Goal: Task Accomplishment & Management: Use online tool/utility

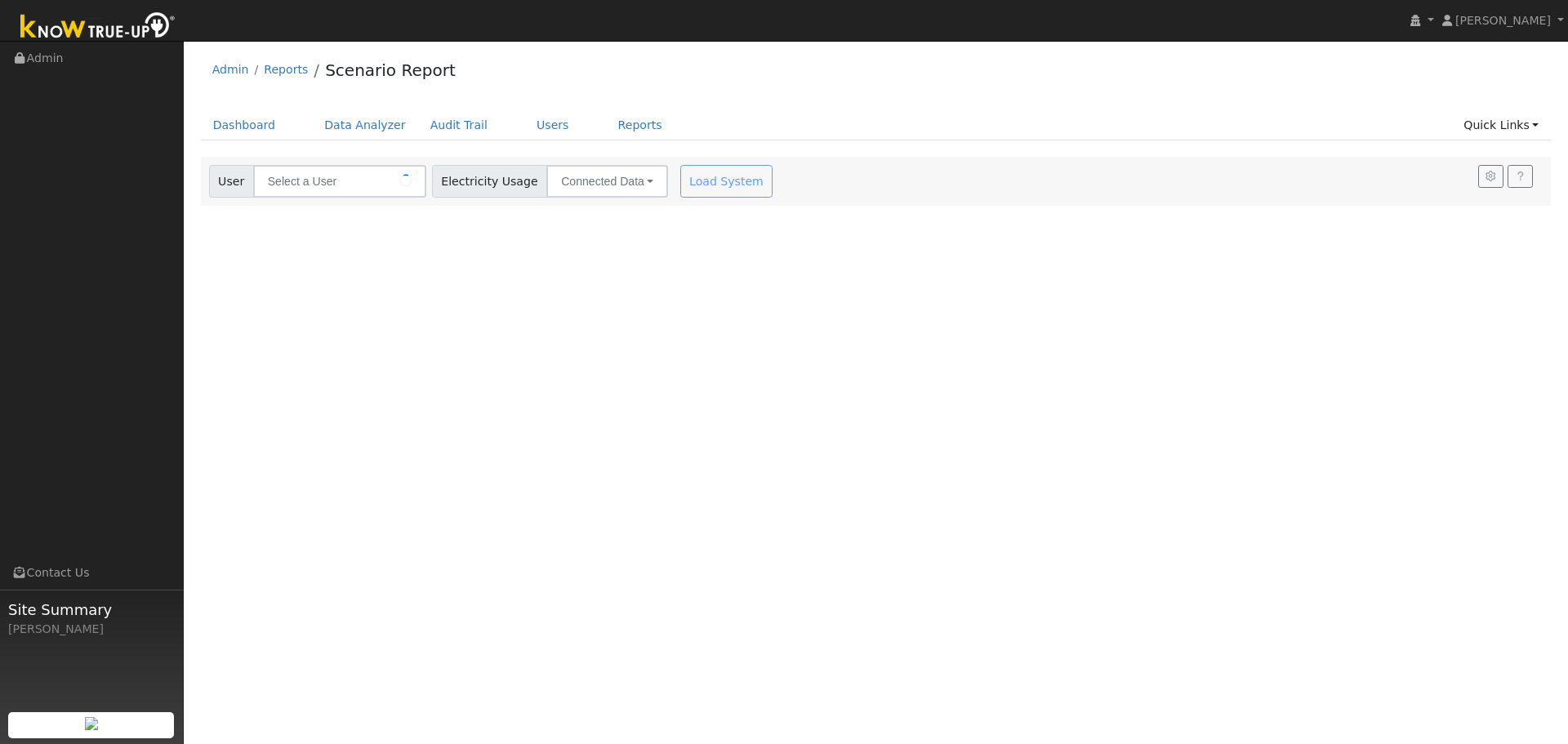
type input "[PERSON_NAME] [PERSON_NAME]"
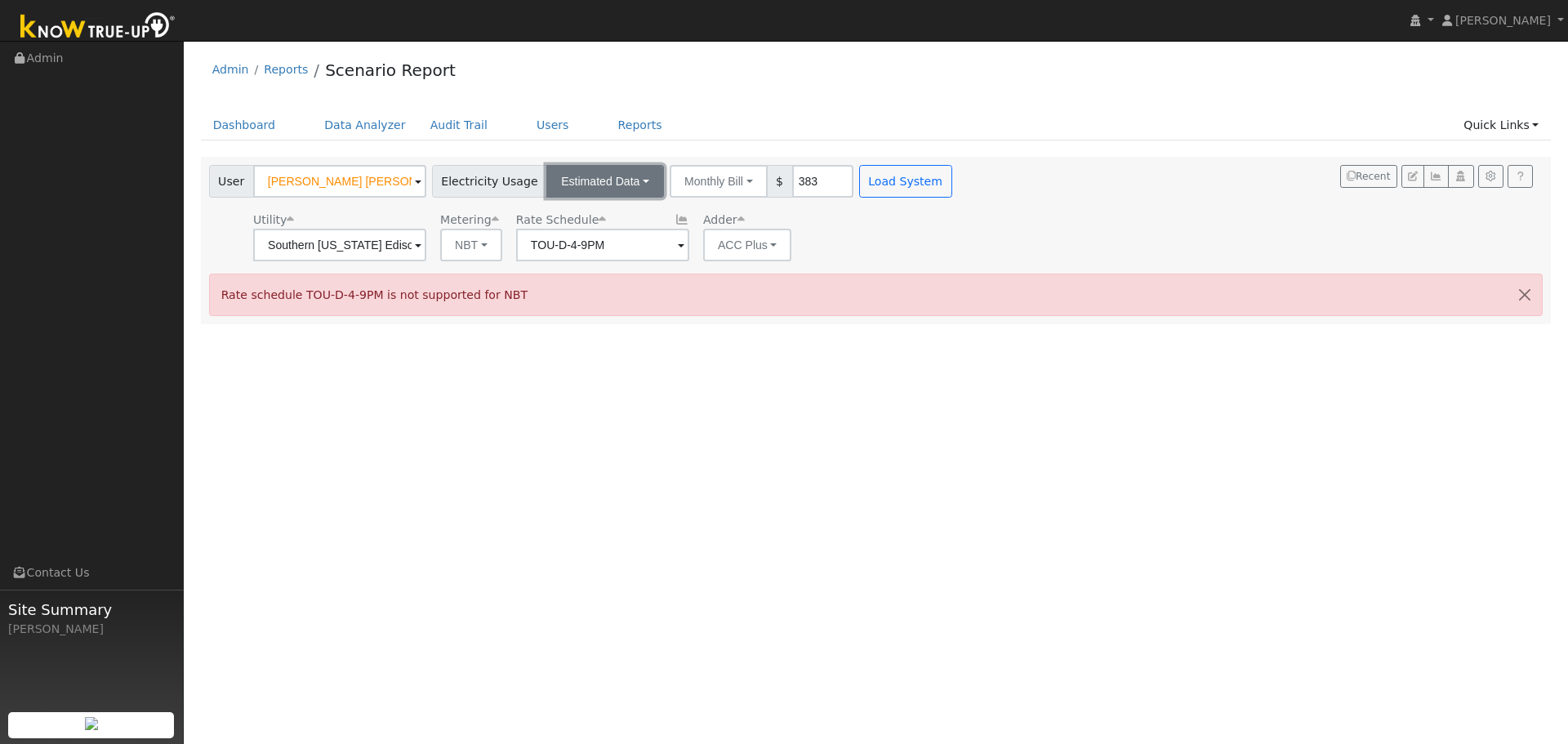
click at [632, 194] on button "Estimated Data" at bounding box center [605, 182] width 118 height 33
click at [594, 261] on link "CSV Data" at bounding box center [605, 264] width 116 height 23
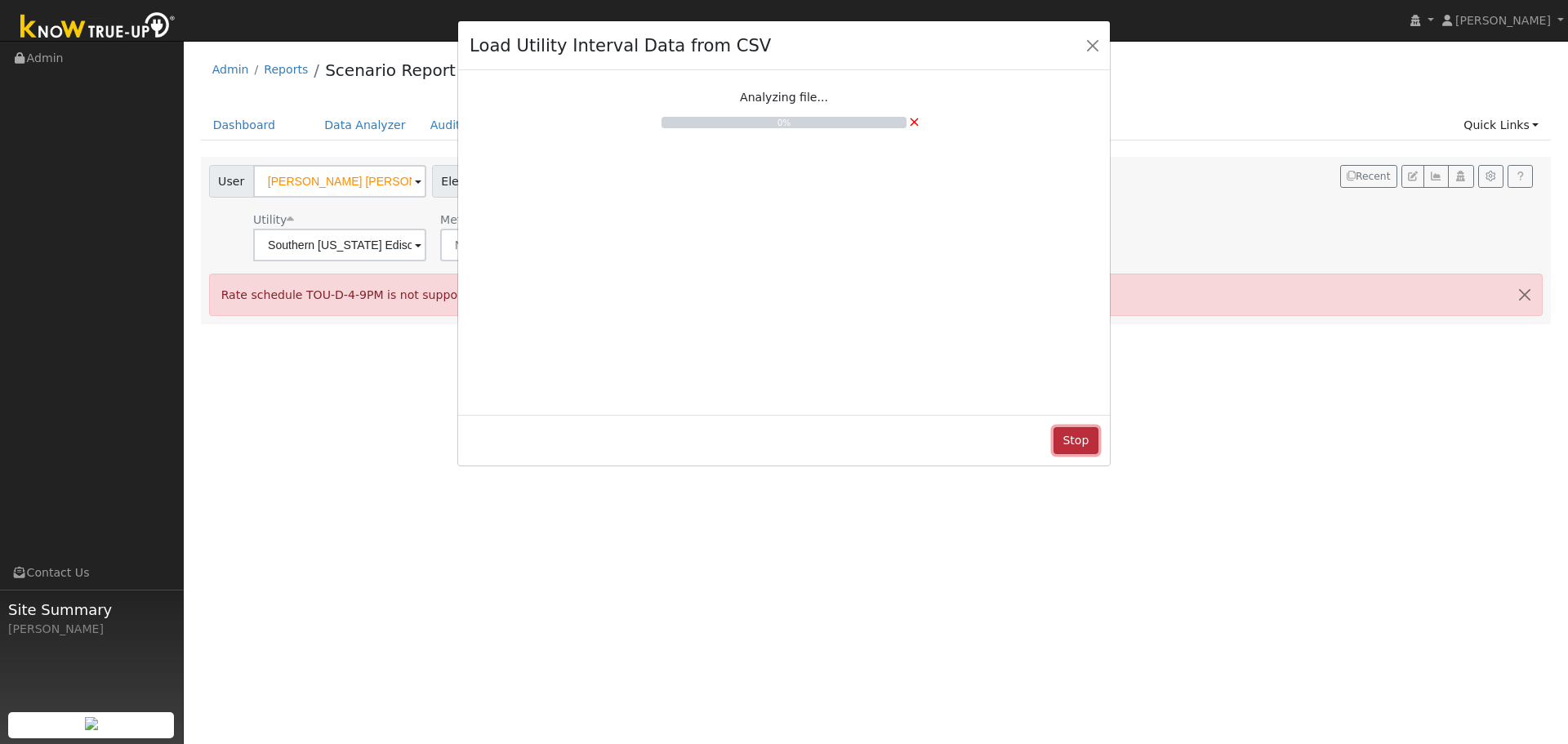
click at [1071, 441] on button "Stop" at bounding box center [1075, 441] width 45 height 28
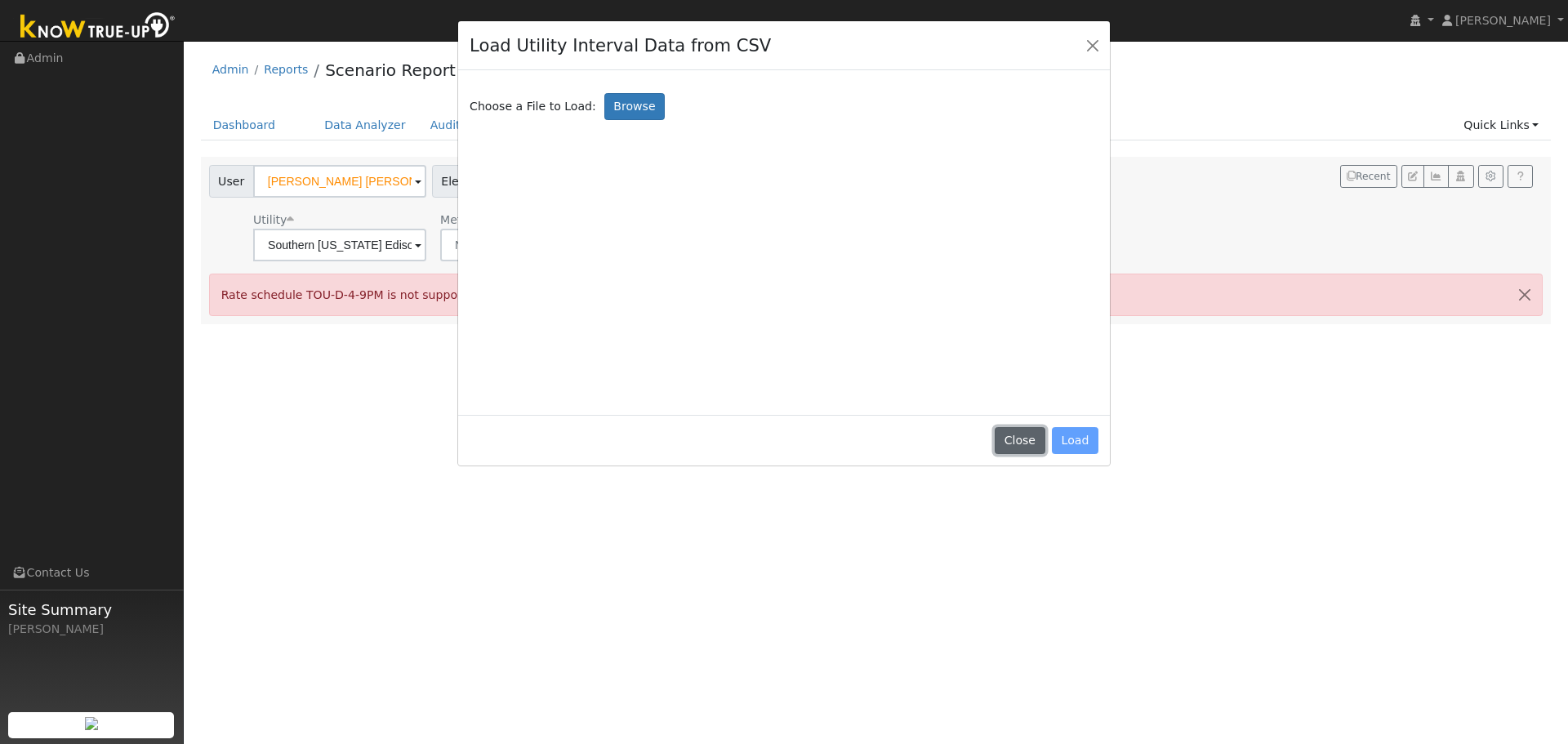
click at [1034, 443] on button "Close" at bounding box center [1020, 441] width 50 height 28
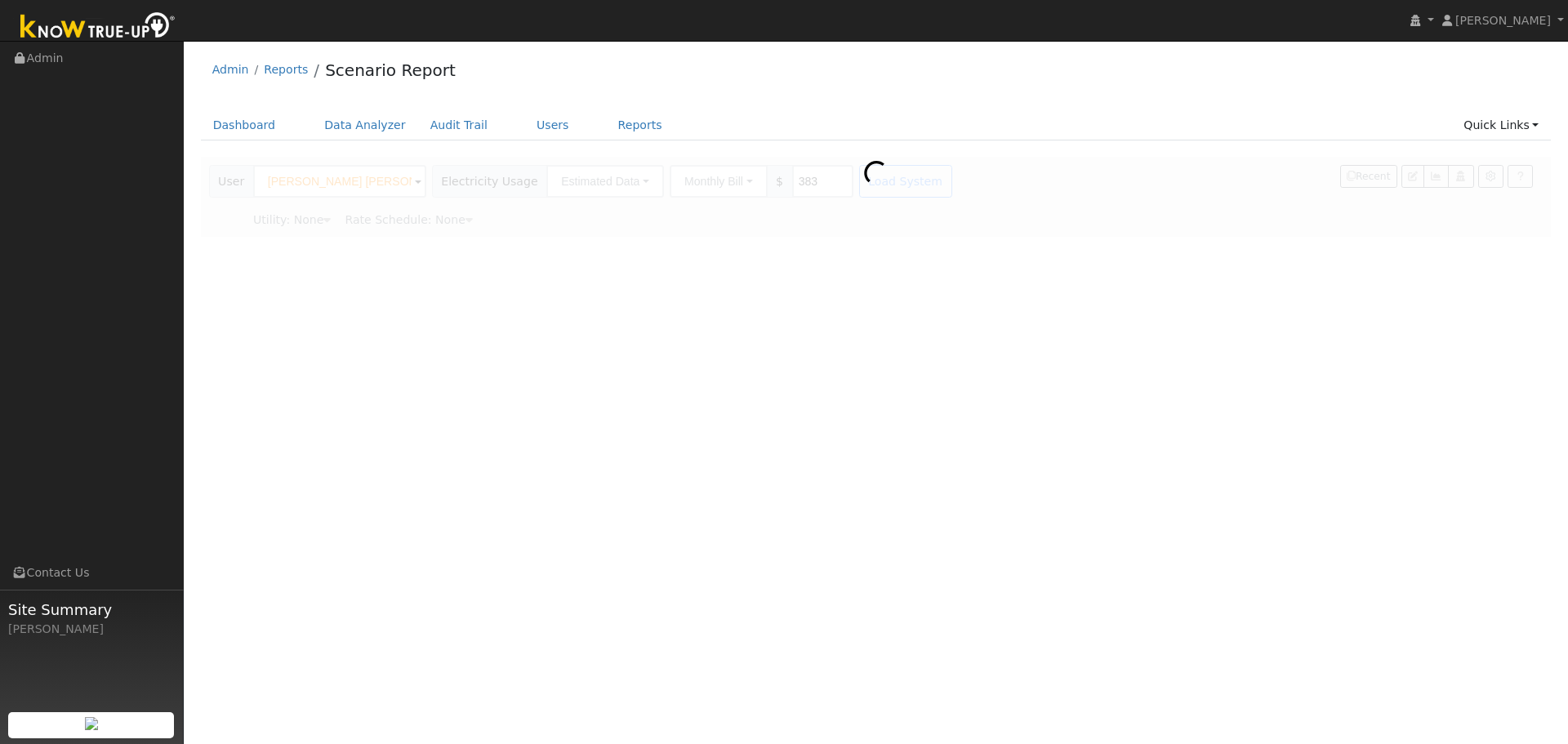
type input "Southern [US_STATE] Edison"
type input "TOU-D-4-9PM"
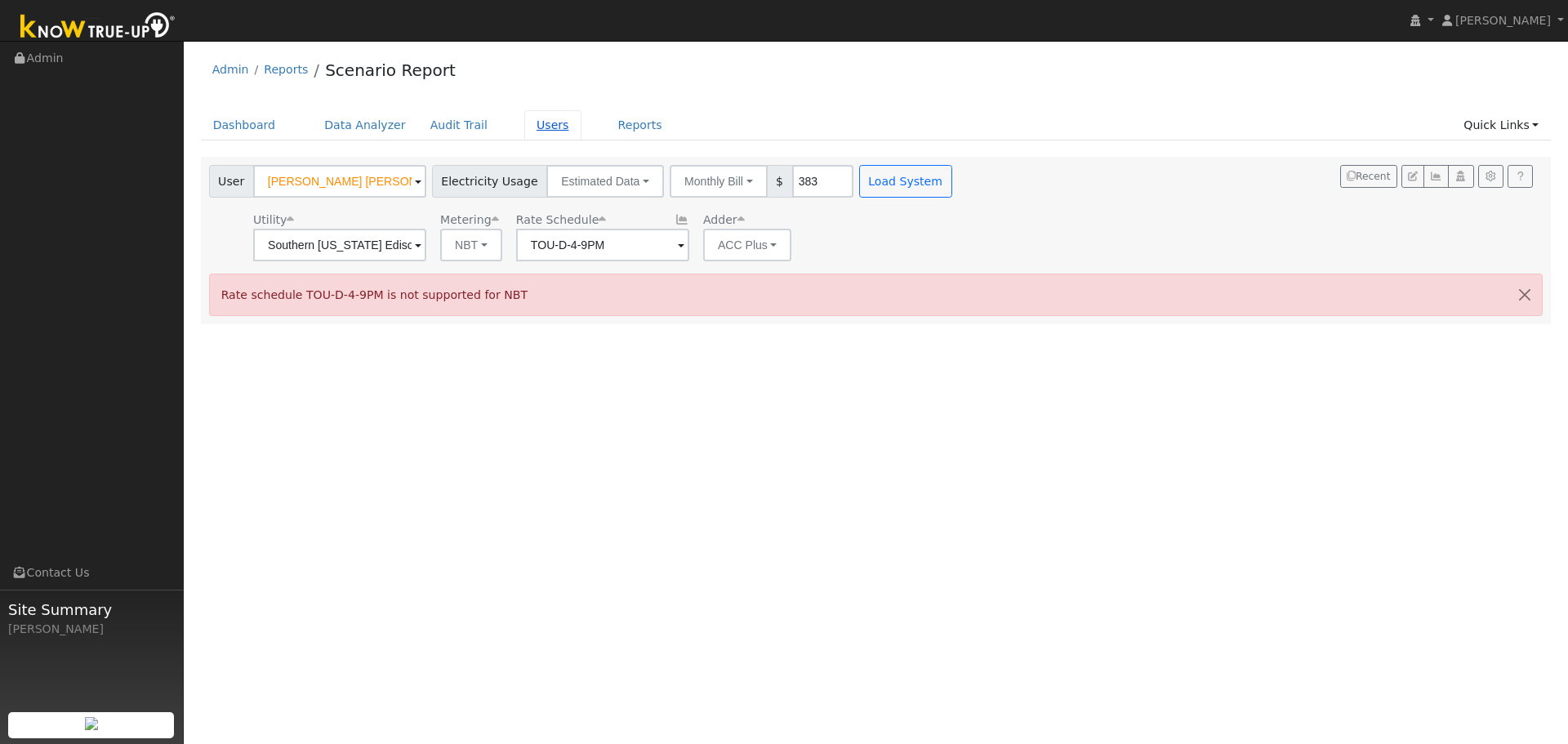
click at [530, 129] on link "Users" at bounding box center [553, 125] width 58 height 30
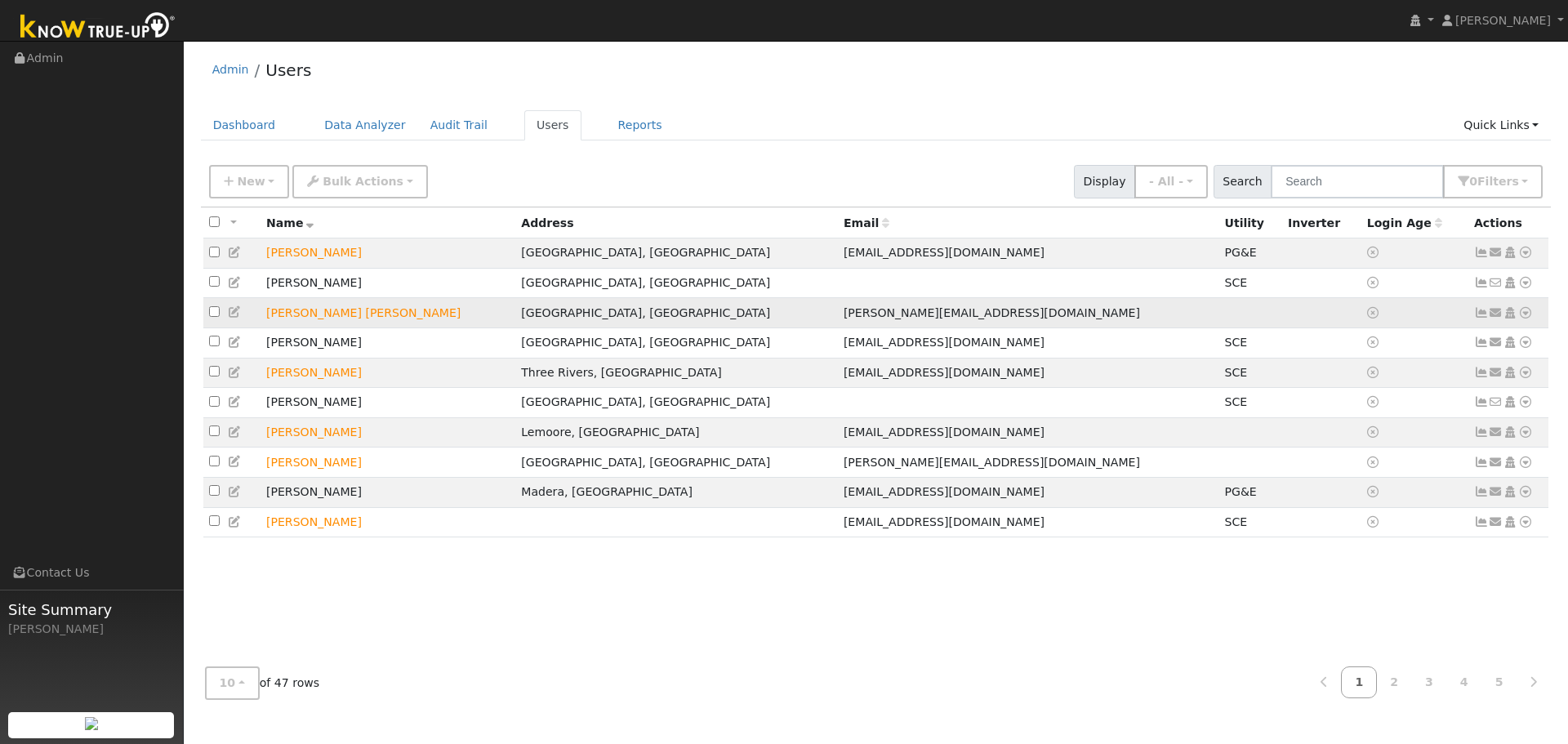
click at [1524, 315] on icon at bounding box center [1526, 312] width 15 height 12
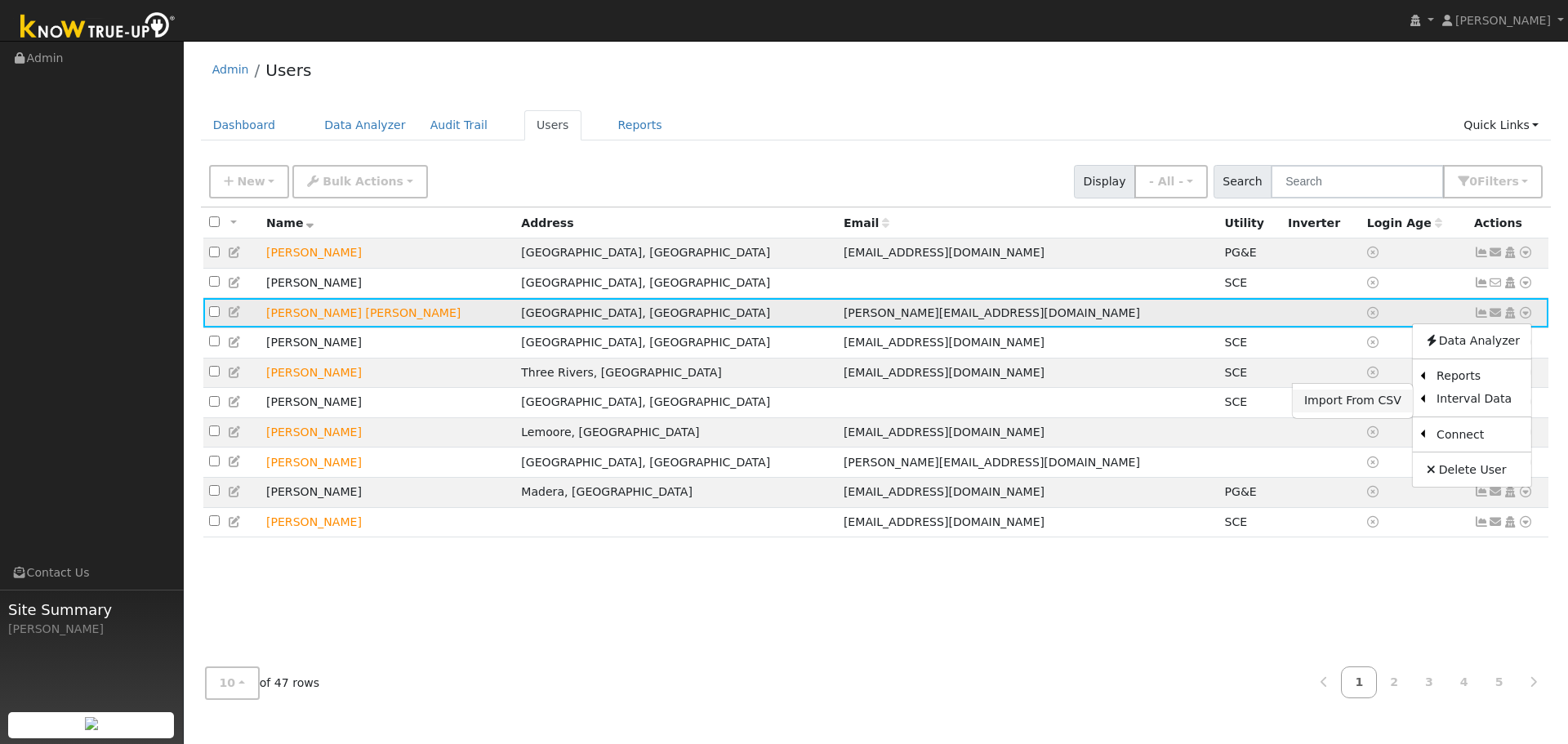
click at [1382, 410] on link "Import From CSV" at bounding box center [1353, 401] width 120 height 23
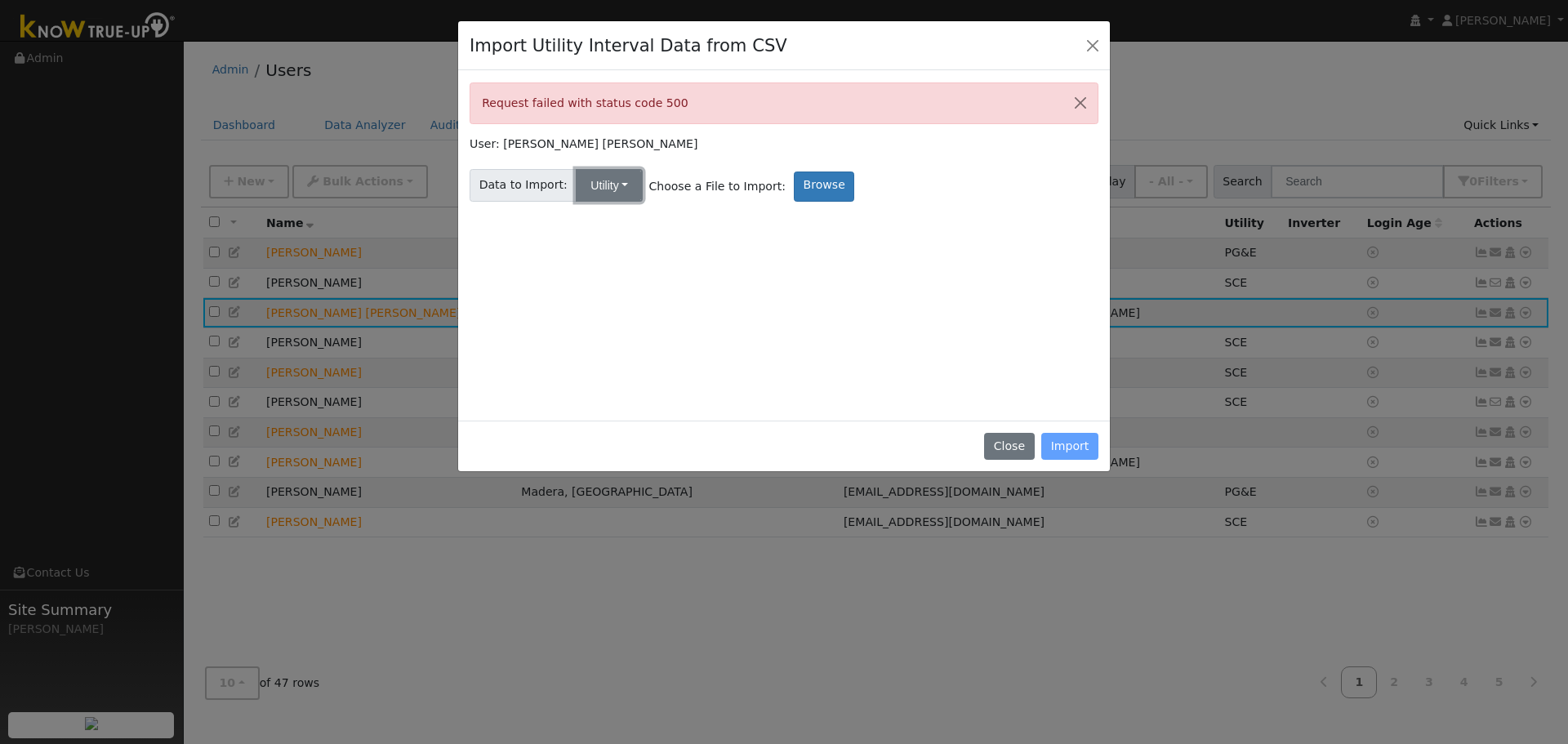
click at [617, 187] on button "Utility" at bounding box center [608, 186] width 67 height 33
click at [608, 219] on link "Utility" at bounding box center [622, 221] width 113 height 23
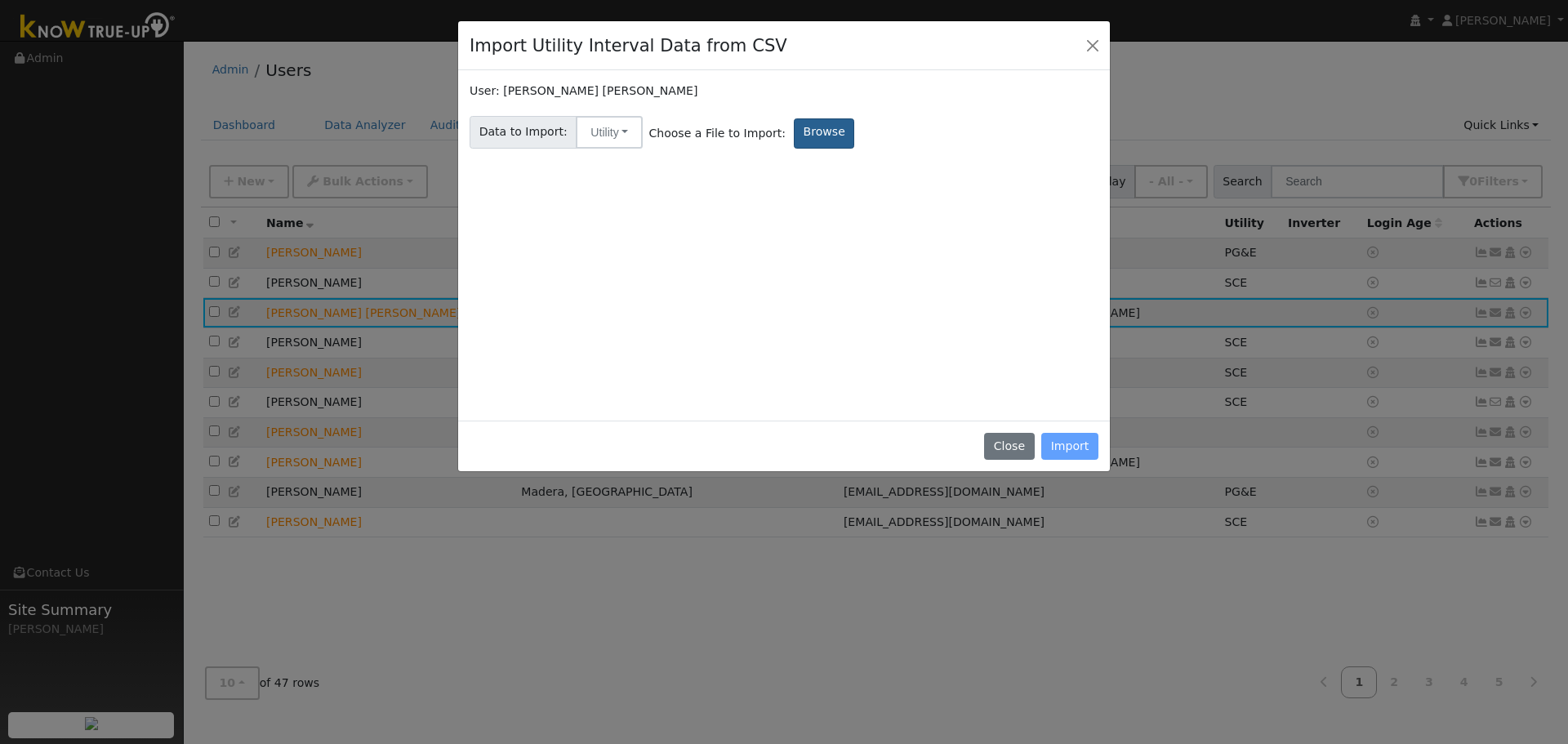
click at [801, 128] on label "Browse" at bounding box center [825, 133] width 61 height 30
click at [0, 0] on input "Browse" at bounding box center [0, 0] width 0 height 0
click at [818, 129] on label "Browse" at bounding box center [825, 133] width 61 height 30
click at [0, 0] on input "Browse" at bounding box center [0, 0] width 0 height 0
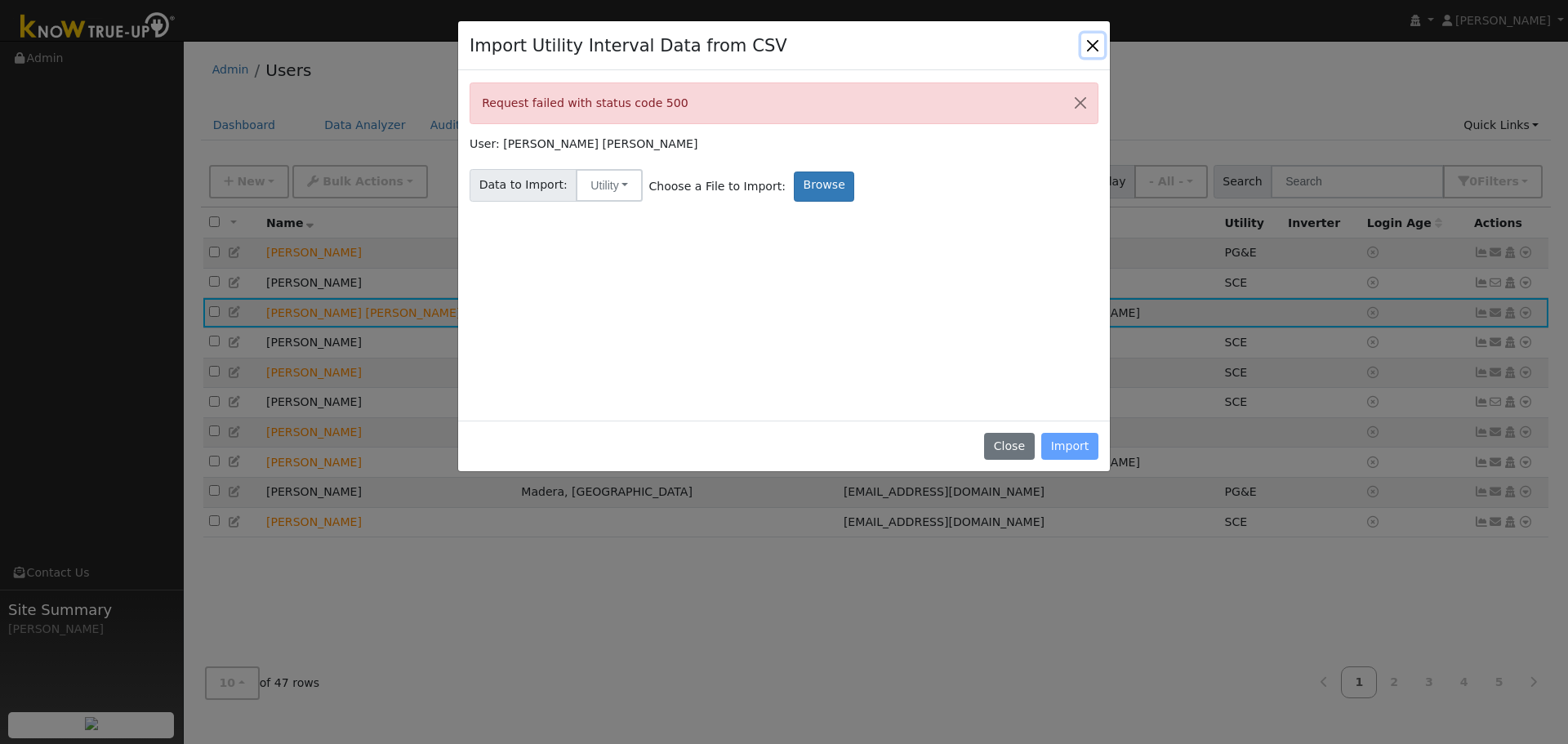
click at [1087, 45] on button "Close" at bounding box center [1093, 45] width 23 height 23
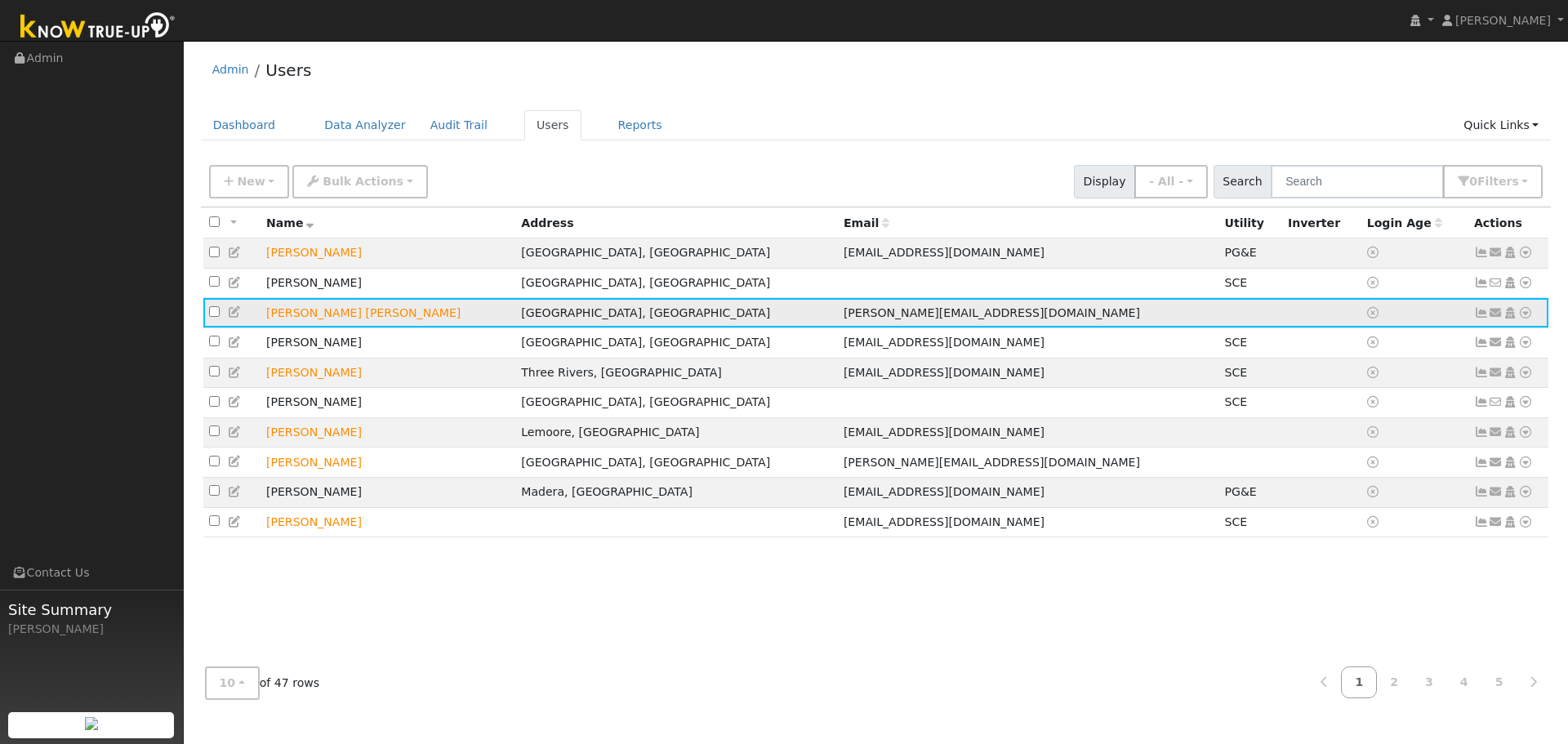
click at [298, 321] on td "[PERSON_NAME] [PERSON_NAME]" at bounding box center [388, 313] width 255 height 30
click at [844, 319] on span "russ@bcrcricket.com" at bounding box center [992, 312] width 297 height 13
click at [1524, 314] on icon at bounding box center [1526, 312] width 15 height 12
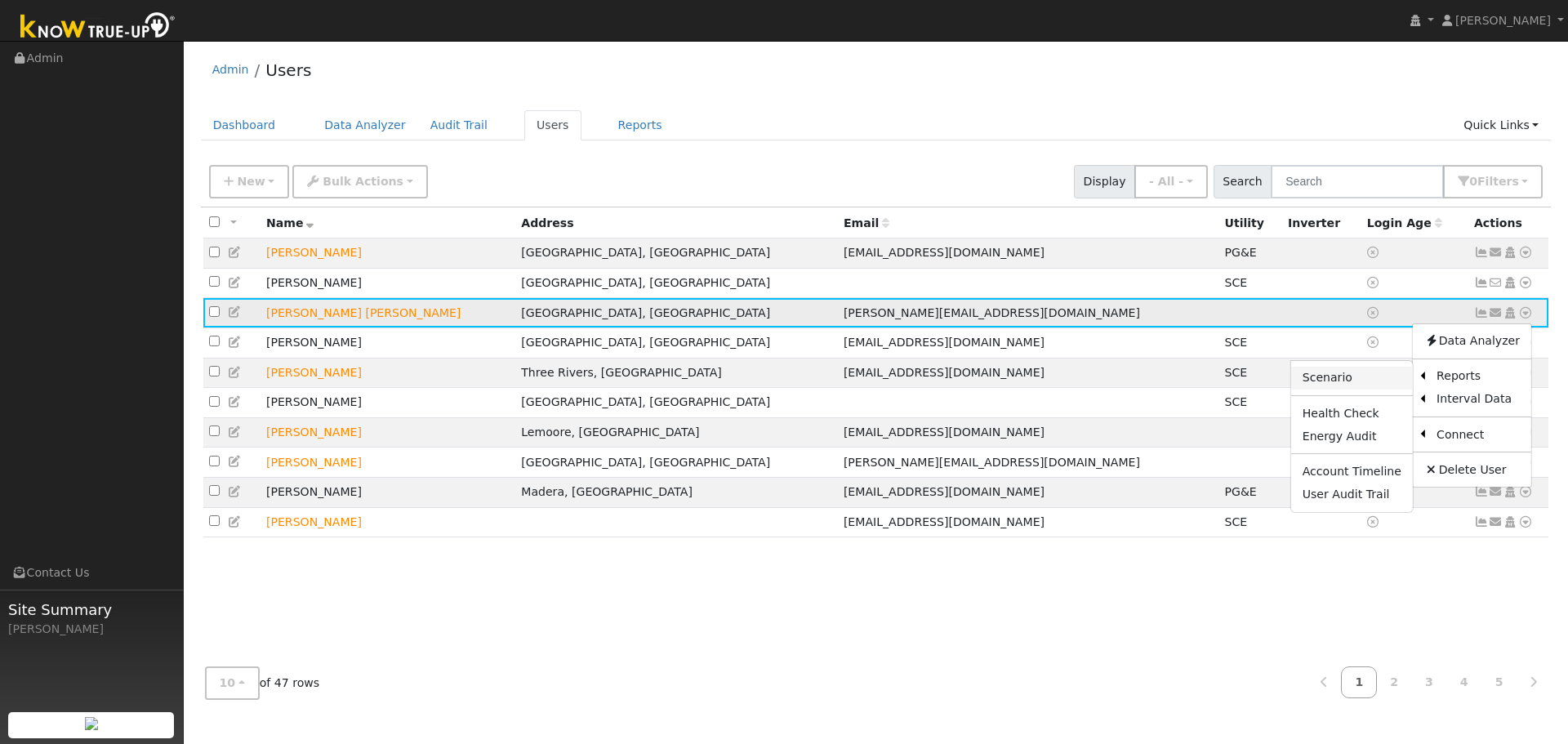
click at [1346, 381] on link "Scenario" at bounding box center [1352, 378] width 122 height 23
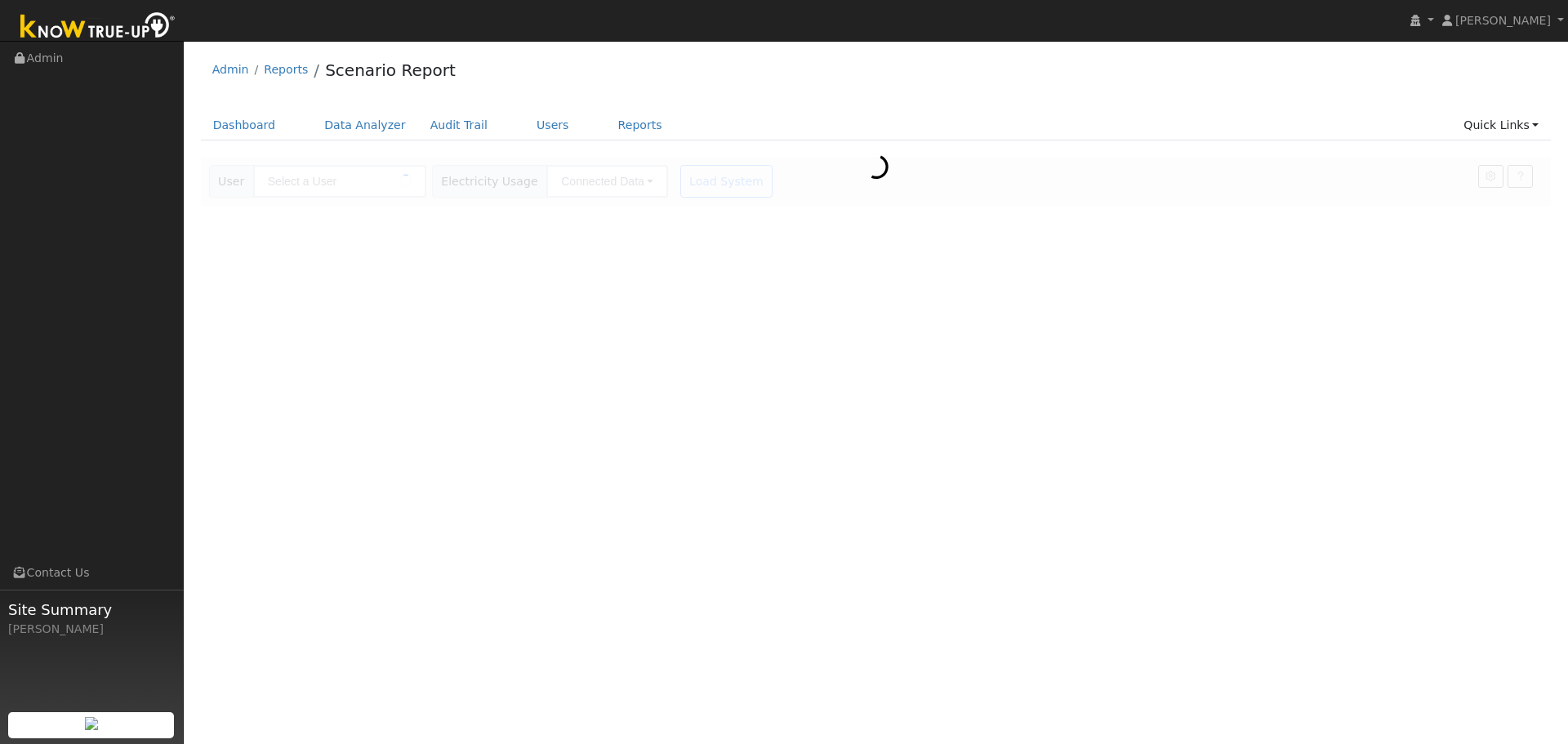
type input "[PERSON_NAME] [PERSON_NAME]"
type input "Southern [US_STATE] Edison"
type input "TOU-D-4-9PM"
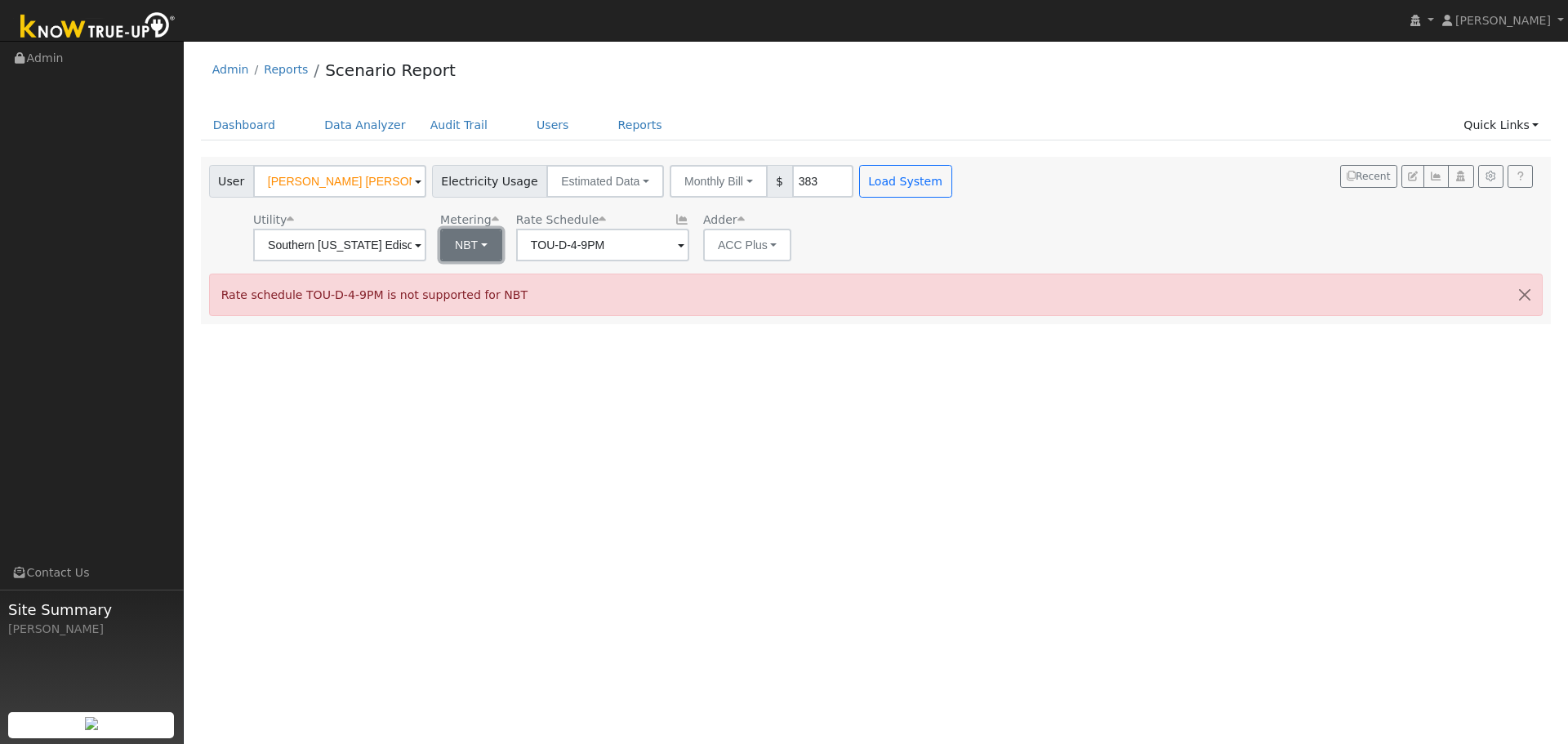
click at [488, 243] on button "NBT" at bounding box center [470, 245] width 62 height 33
click at [646, 255] on input "TOU-D-4-9PM" at bounding box center [603, 245] width 173 height 33
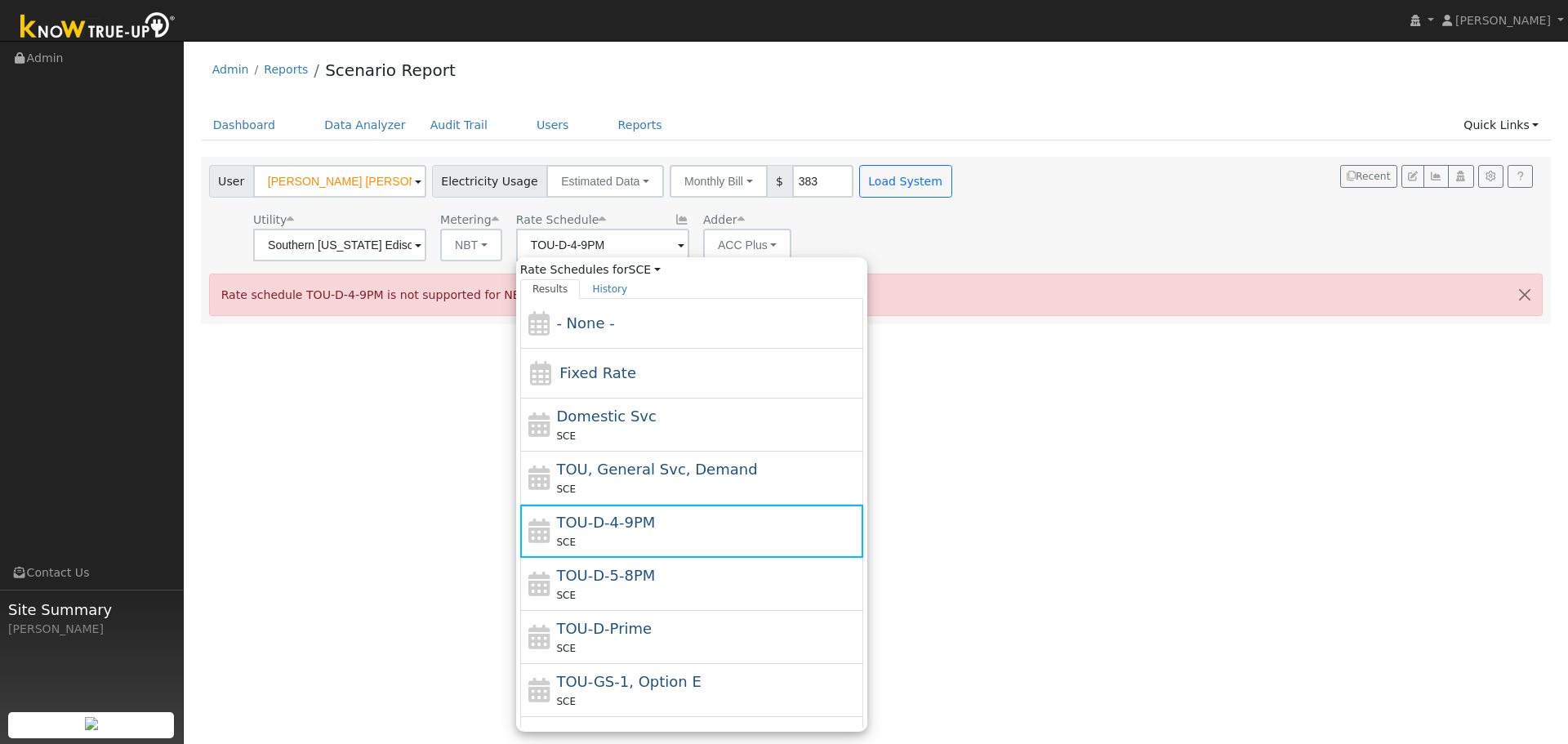
click at [678, 253] on span at bounding box center [681, 246] width 7 height 19
drag, startPoint x: 688, startPoint y: 621, endPoint x: 373, endPoint y: 613, distance: 315.1
click at [373, 613] on div "User Profile First name Last name Email Email Notifications No Emails No Emails…" at bounding box center [876, 392] width 1385 height 703
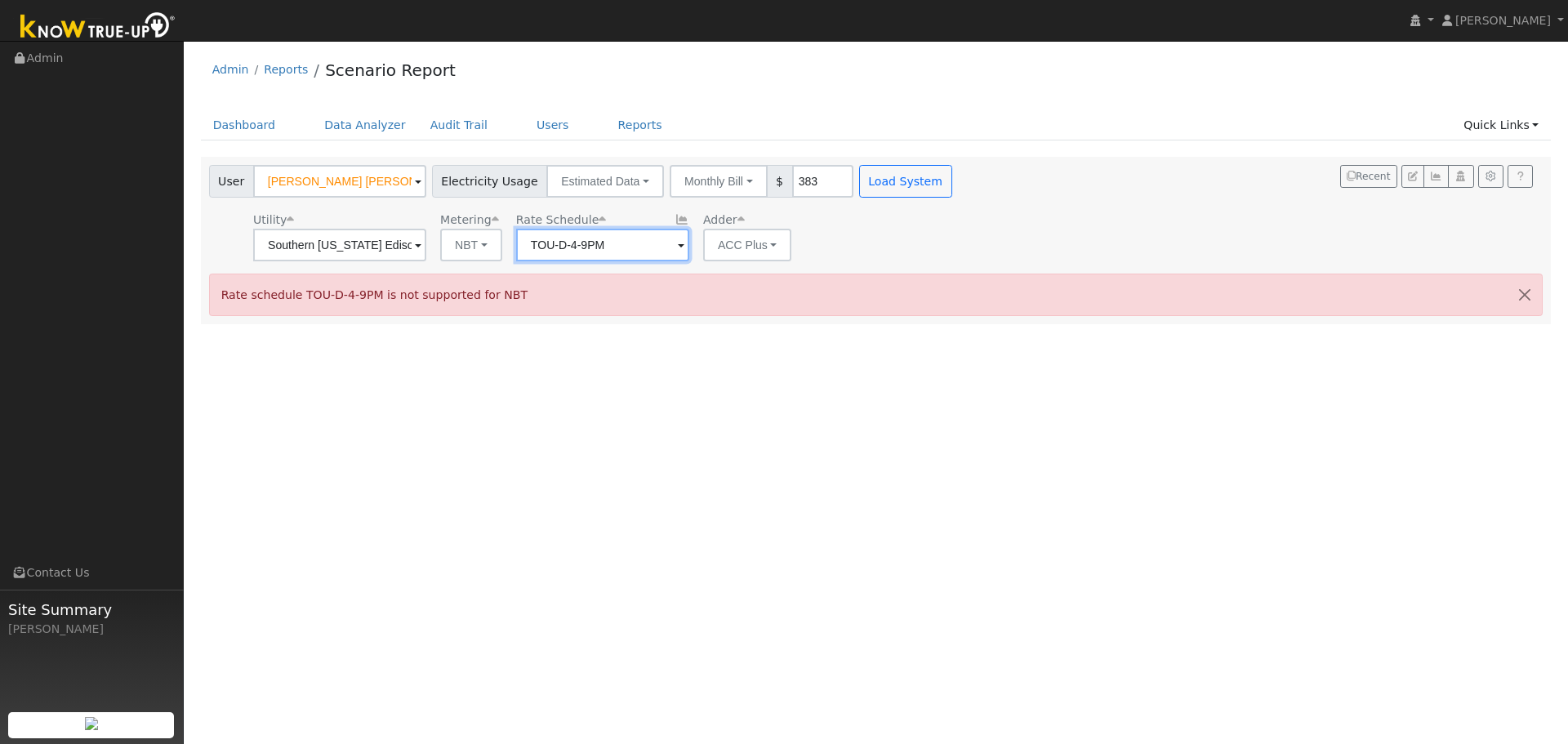
click at [647, 244] on input "TOU-D-4-9PM" at bounding box center [603, 245] width 173 height 33
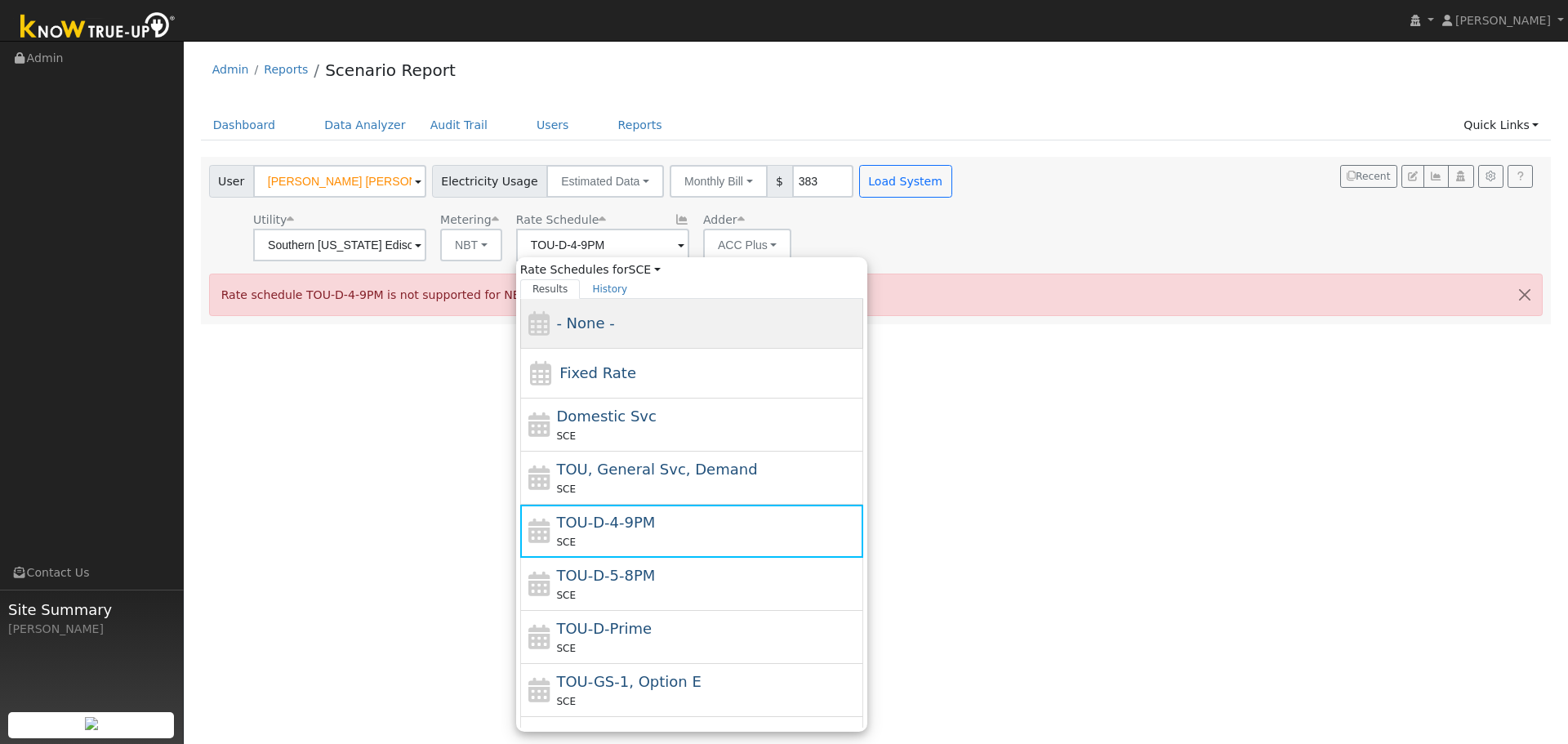
click at [636, 315] on div "- None -" at bounding box center [707, 322] width 303 height 22
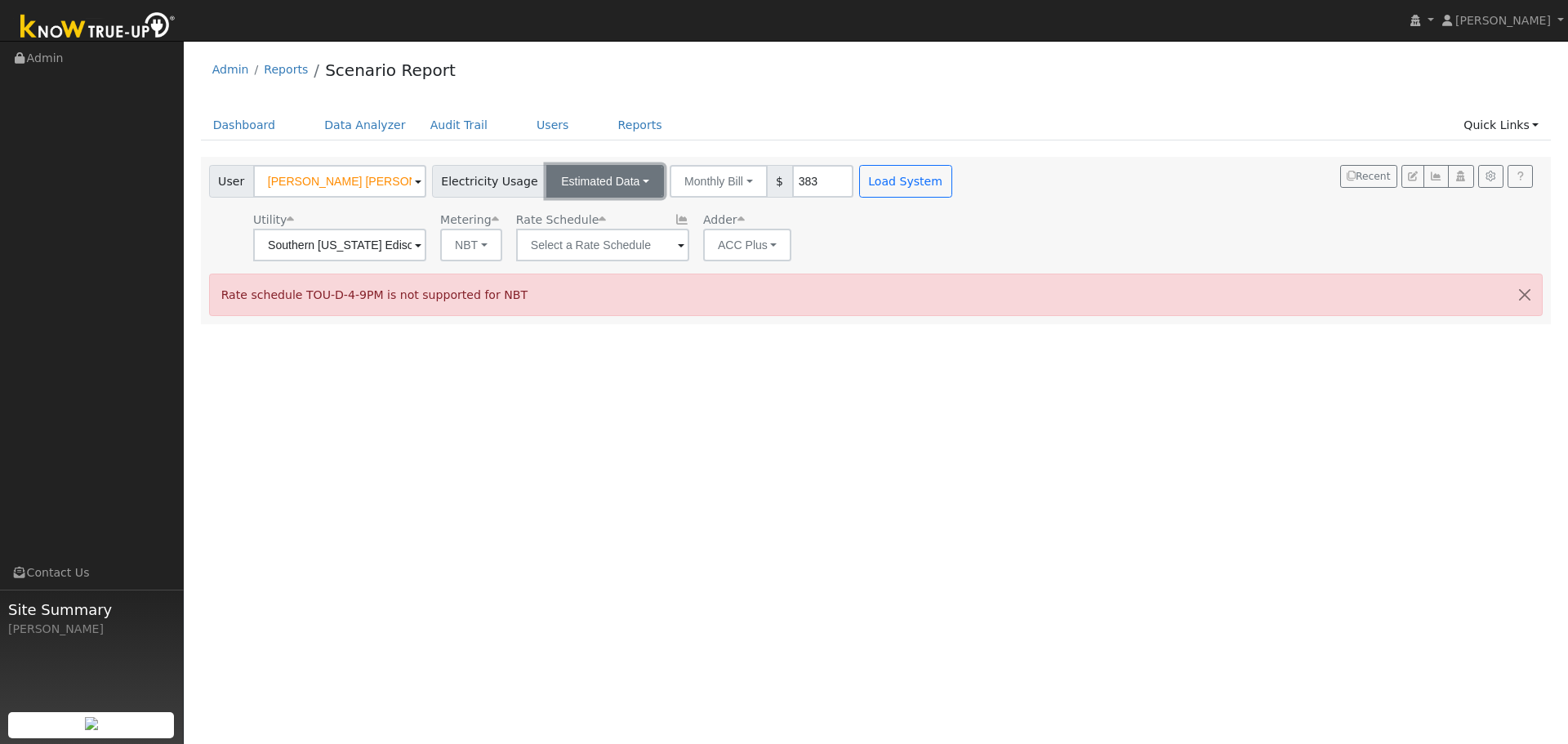
click at [618, 185] on button "Estimated Data" at bounding box center [605, 182] width 118 height 33
click at [608, 277] on ul "Connected Data Estimated Data CSV Data" at bounding box center [605, 239] width 118 height 81
click at [607, 189] on button "Estimated Data" at bounding box center [605, 182] width 118 height 33
click at [591, 214] on link "Connected Data" at bounding box center [605, 217] width 116 height 23
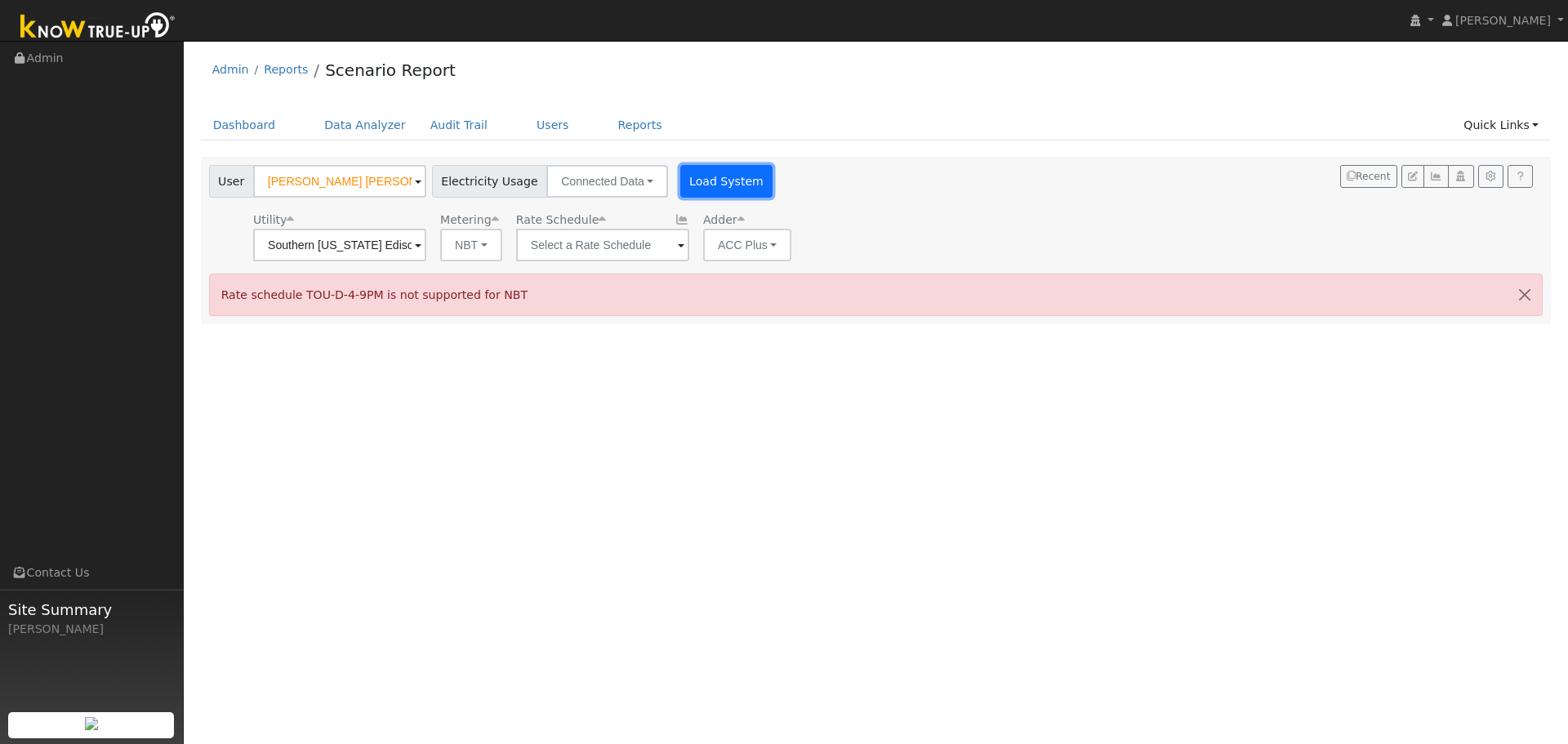
click at [680, 183] on button "Load System" at bounding box center [726, 182] width 93 height 33
click at [664, 251] on input "text" at bounding box center [603, 245] width 173 height 33
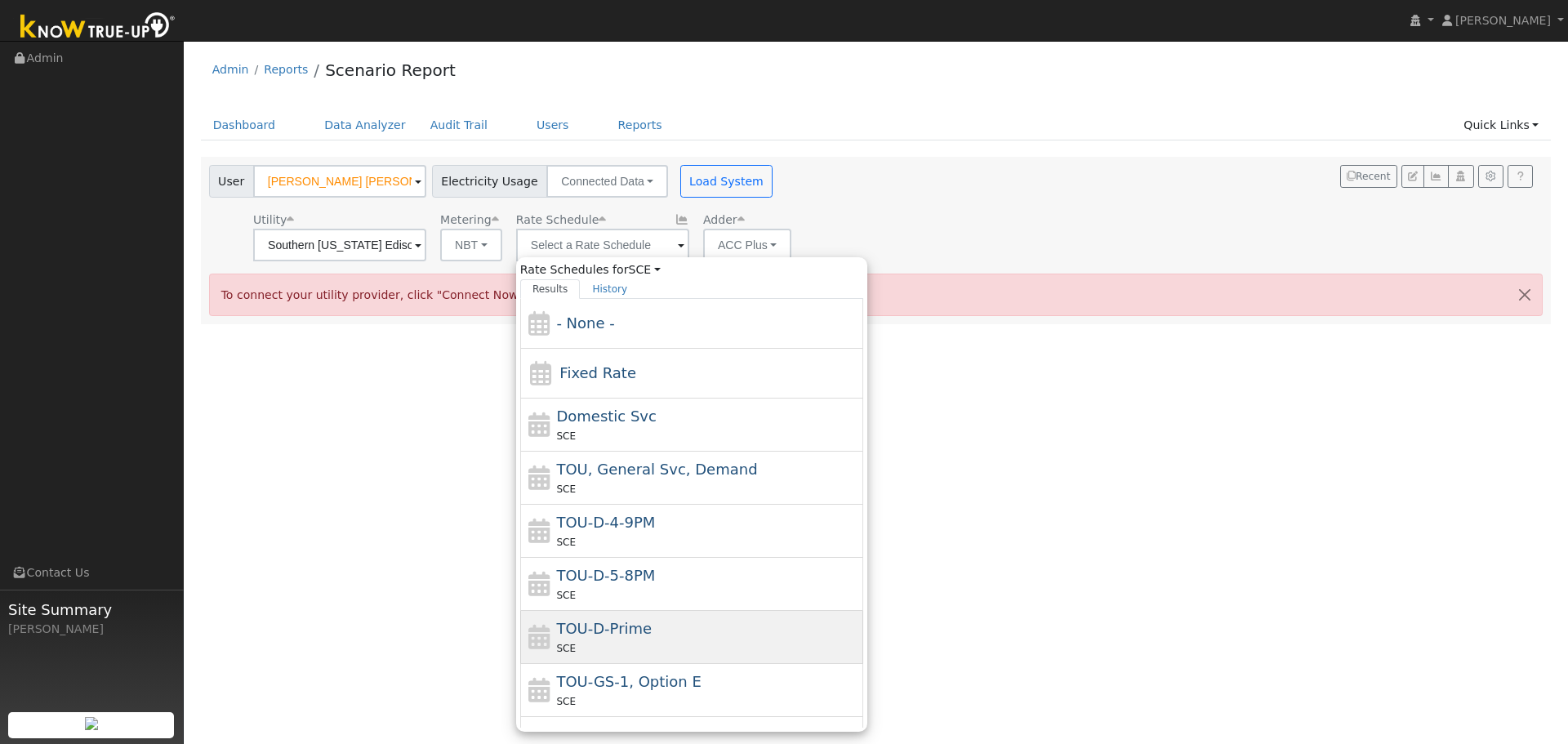
click at [646, 630] on div "TOU-D-Prime SCE" at bounding box center [707, 637] width 303 height 39
type input "TOU-D-Prime"
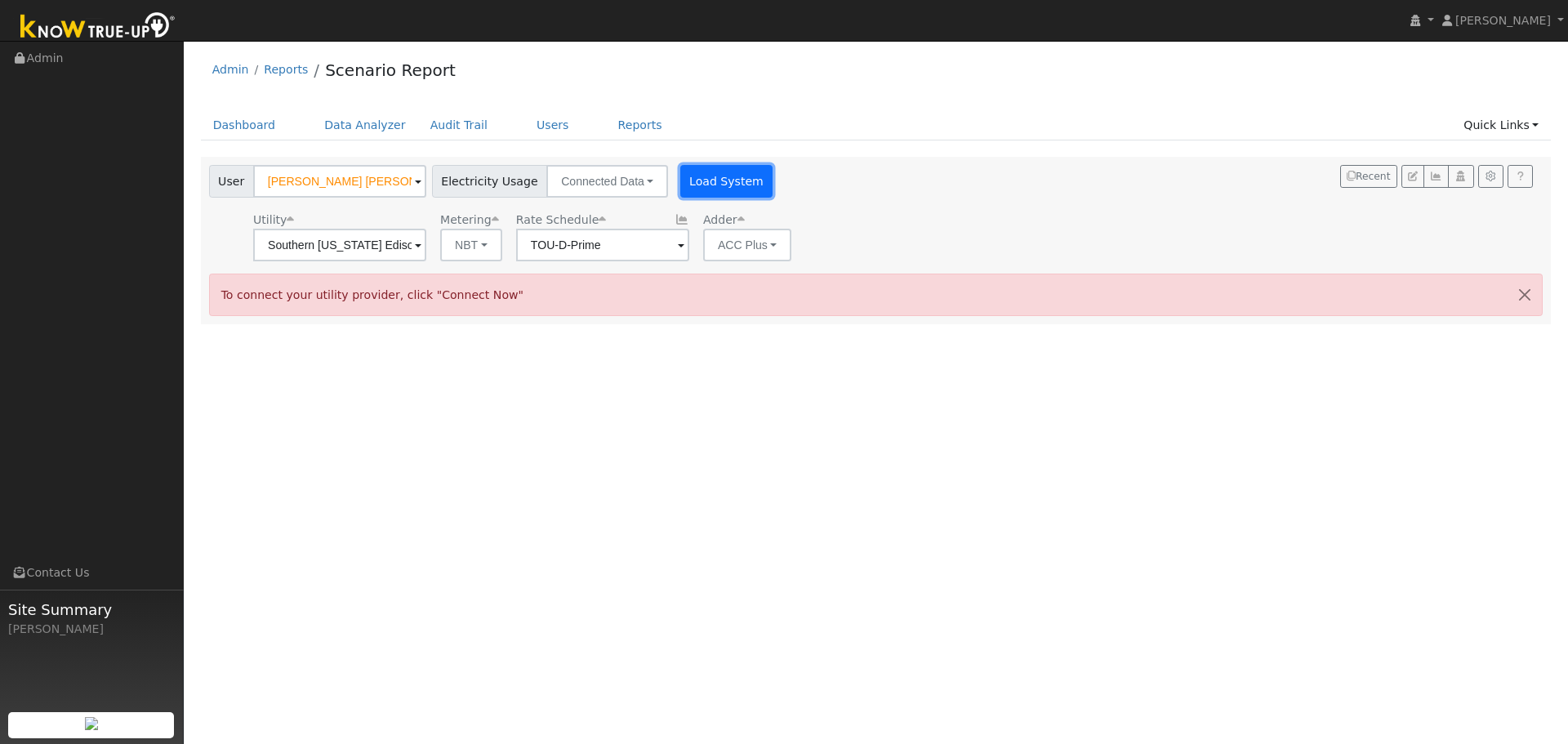
click at [717, 183] on button "Load System" at bounding box center [726, 182] width 93 height 33
click at [637, 188] on button "Connected Data" at bounding box center [608, 182] width 122 height 33
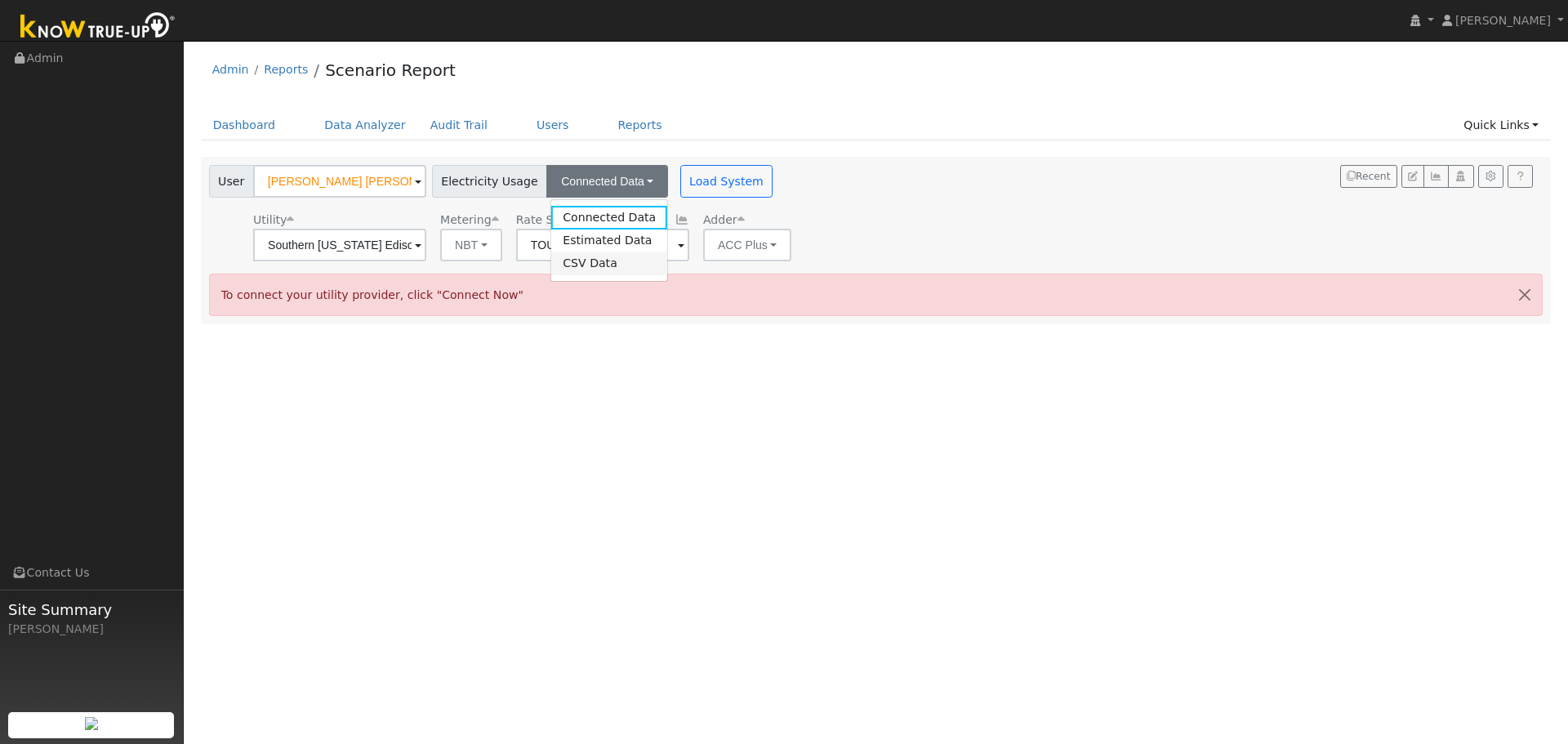
click at [586, 256] on link "CSV Data" at bounding box center [608, 264] width 116 height 23
